Goal: Book appointment/travel/reservation

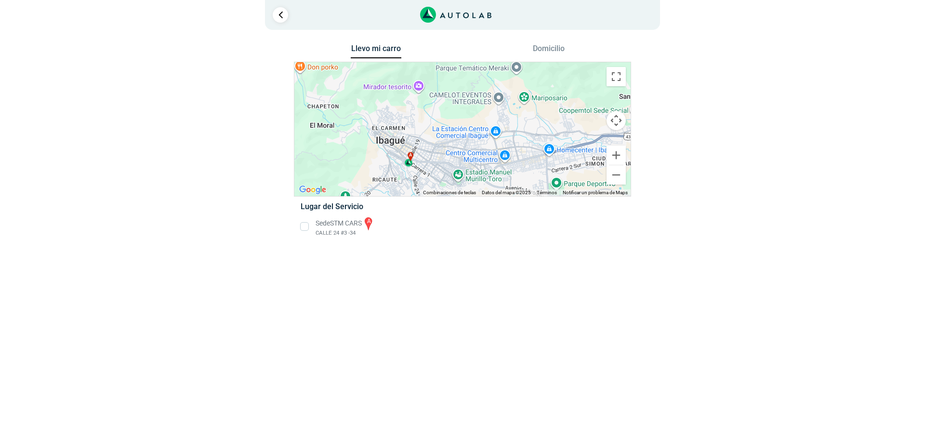
click at [306, 224] on li "Sede STM CARS a CALLE 24 #3 -34" at bounding box center [462, 227] width 338 height 22
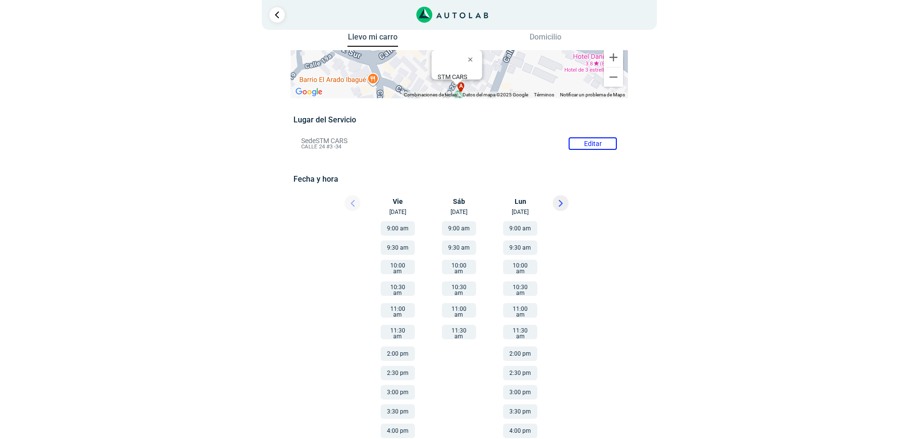
scroll to position [14, 0]
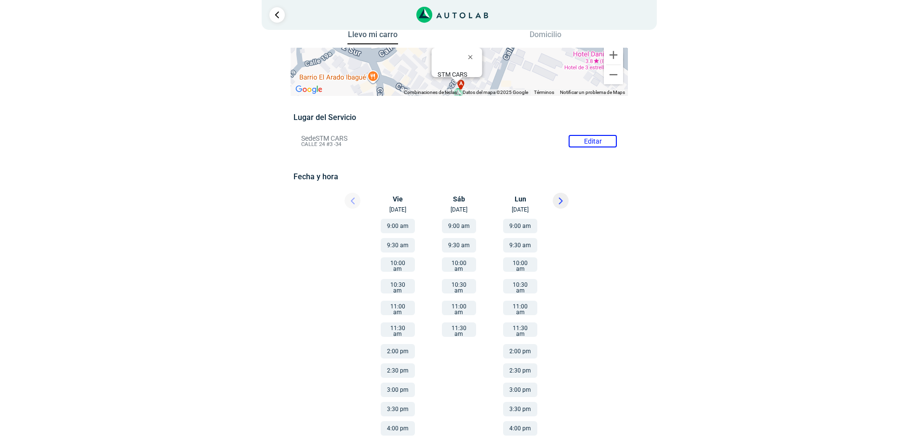
click at [391, 301] on button "11:00 am" at bounding box center [398, 308] width 34 height 14
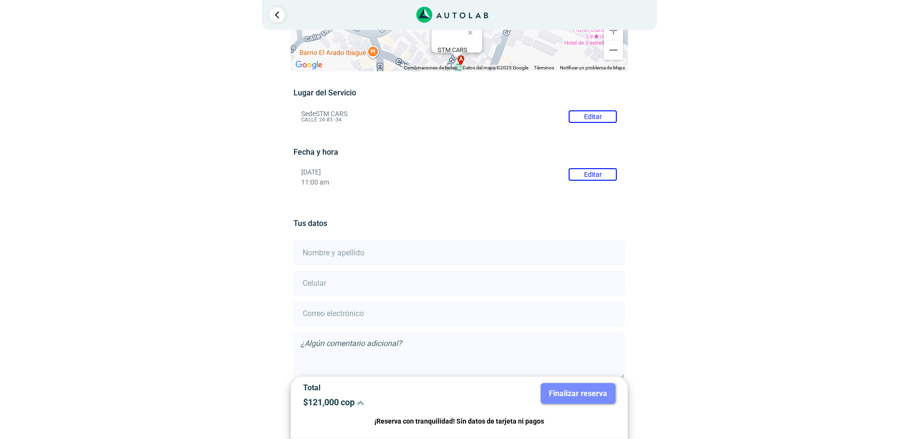
scroll to position [85, 0]
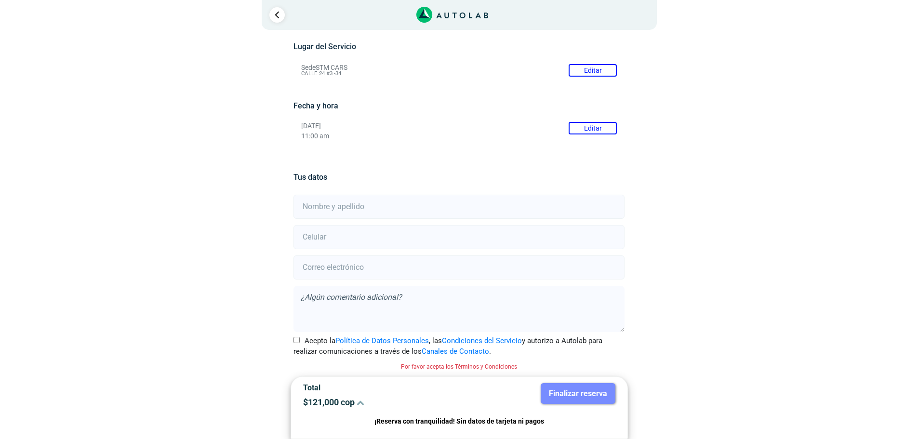
click at [314, 209] on input "text" at bounding box center [458, 207] width 331 height 24
type input "[PERSON_NAME]"
click at [331, 237] on input "number" at bounding box center [458, 237] width 331 height 24
type input "3184740661"
click at [321, 267] on input "email" at bounding box center [458, 267] width 331 height 24
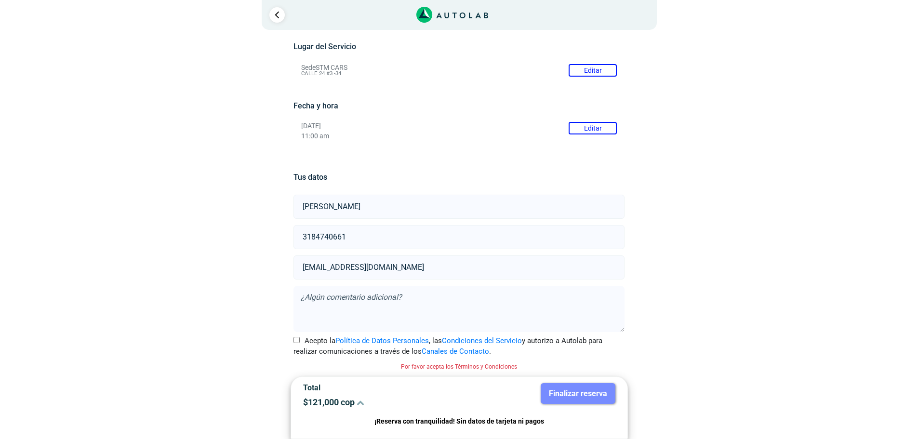
type input "[EMAIL_ADDRESS][DOMAIN_NAME]"
click at [320, 295] on textarea at bounding box center [458, 309] width 331 height 46
type textarea "para cambio [PERSON_NAME] de distribuciòn . LLevo el repuesto."
click at [299, 339] on input "Acepto la Política de Datos Personales , las Condiciones del Servicio y autoriz…" at bounding box center [296, 340] width 6 height 6
checkbox input "true"
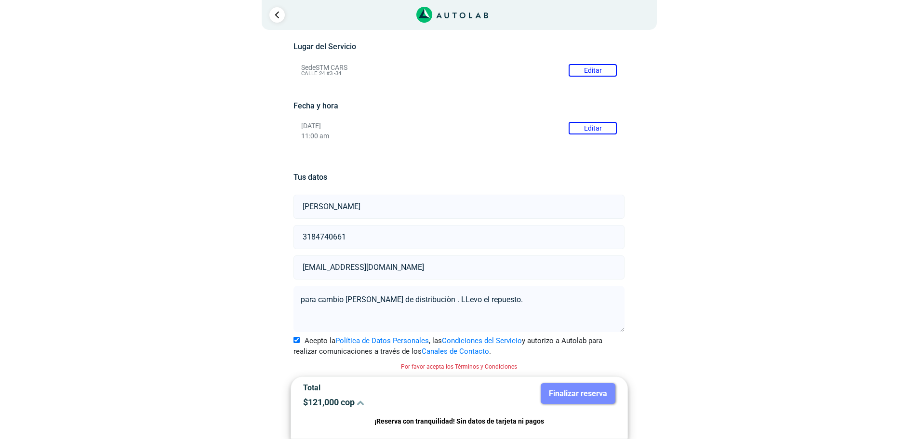
scroll to position [72, 0]
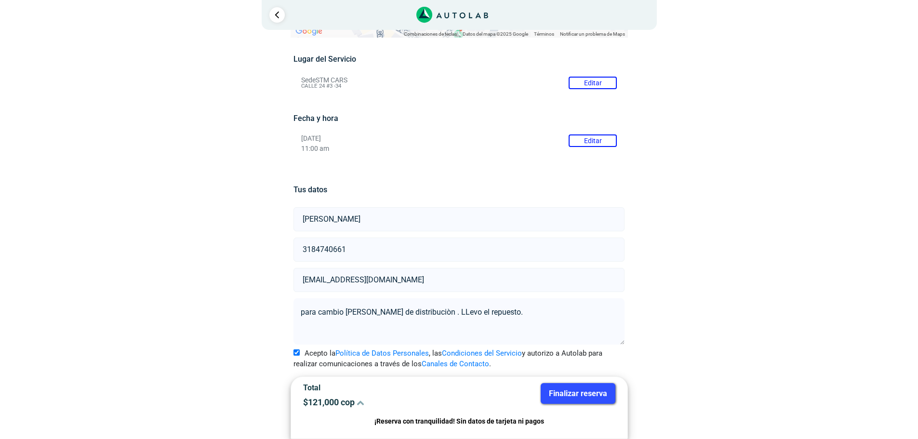
click at [572, 395] on button "Finalizar reserva" at bounding box center [578, 393] width 75 height 21
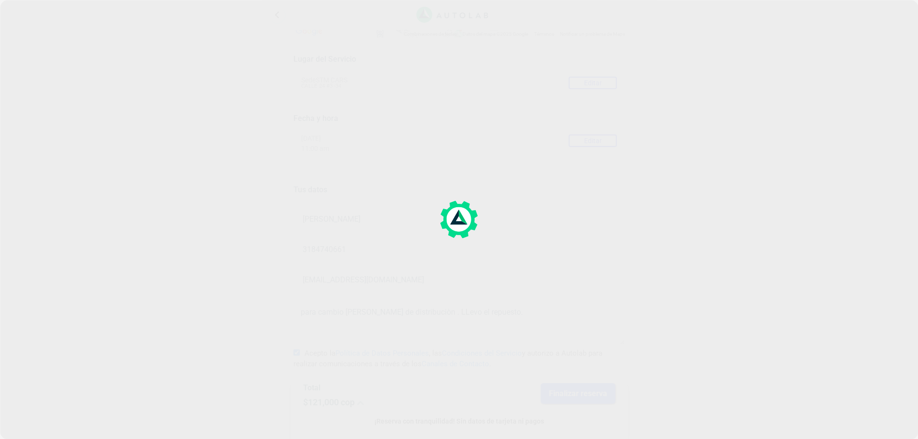
scroll to position [0, 0]
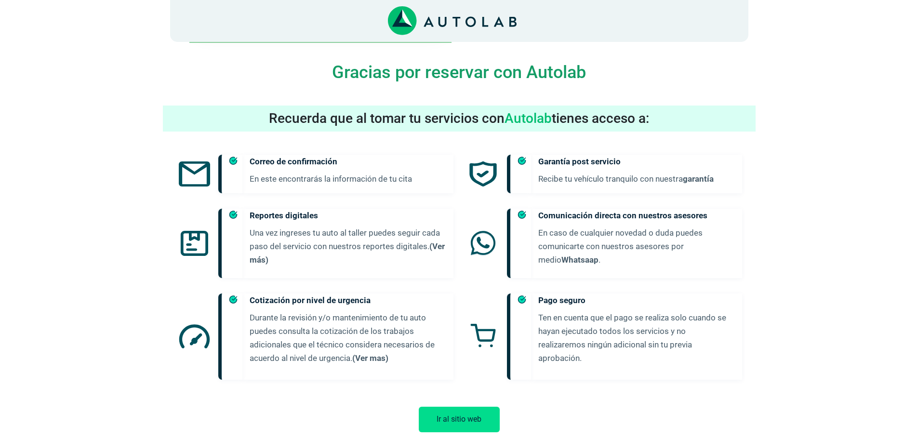
scroll to position [451, 0]
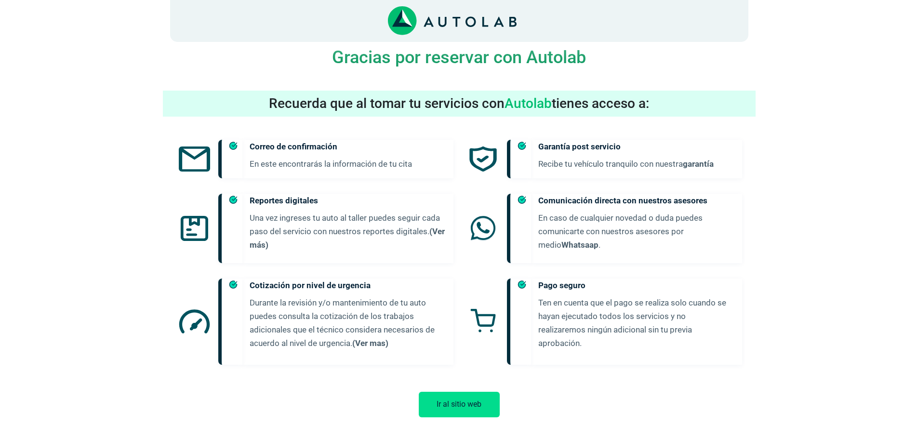
click at [451, 392] on button "Ir al sitio web" at bounding box center [459, 405] width 81 height 26
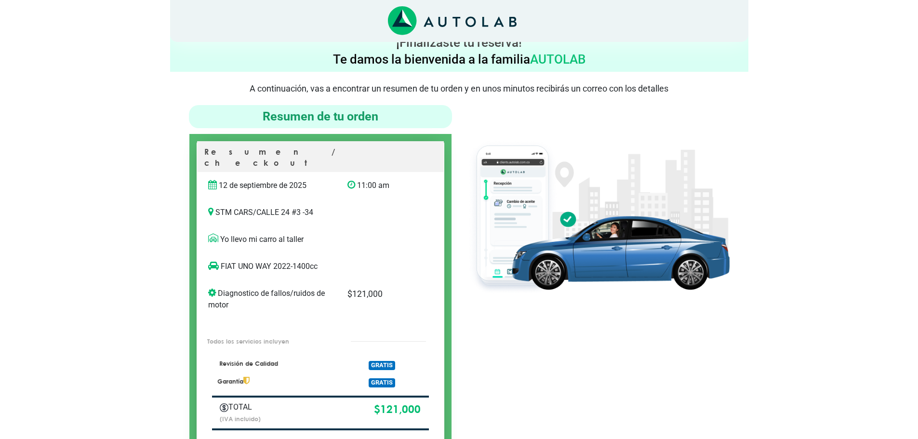
scroll to position [0, 0]
